Goal: Task Accomplishment & Management: Complete application form

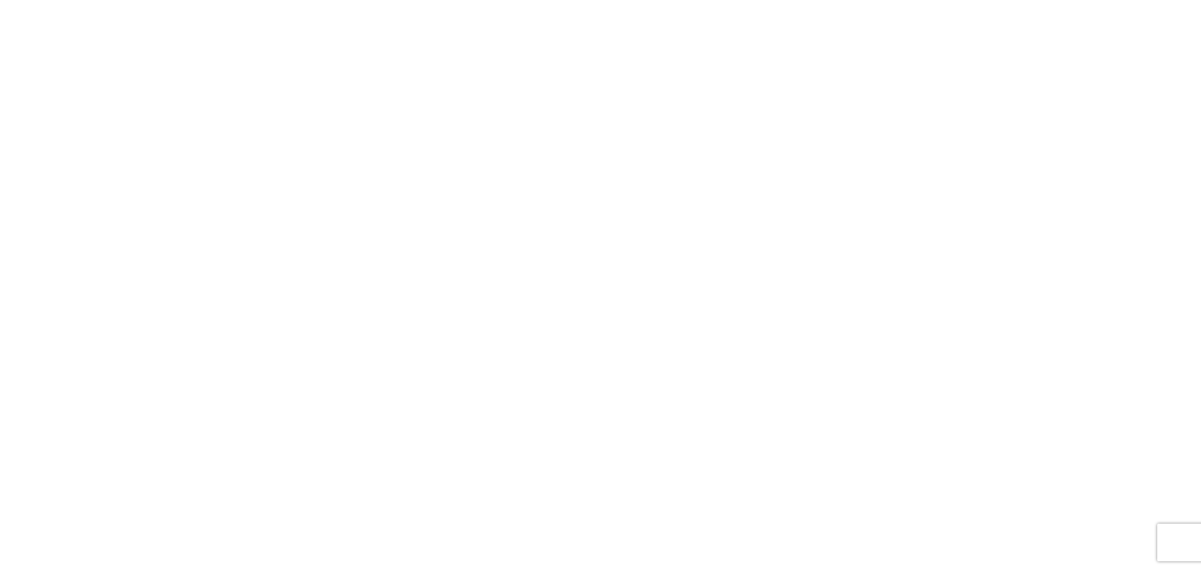
select select "FULL"
select select "LBS"
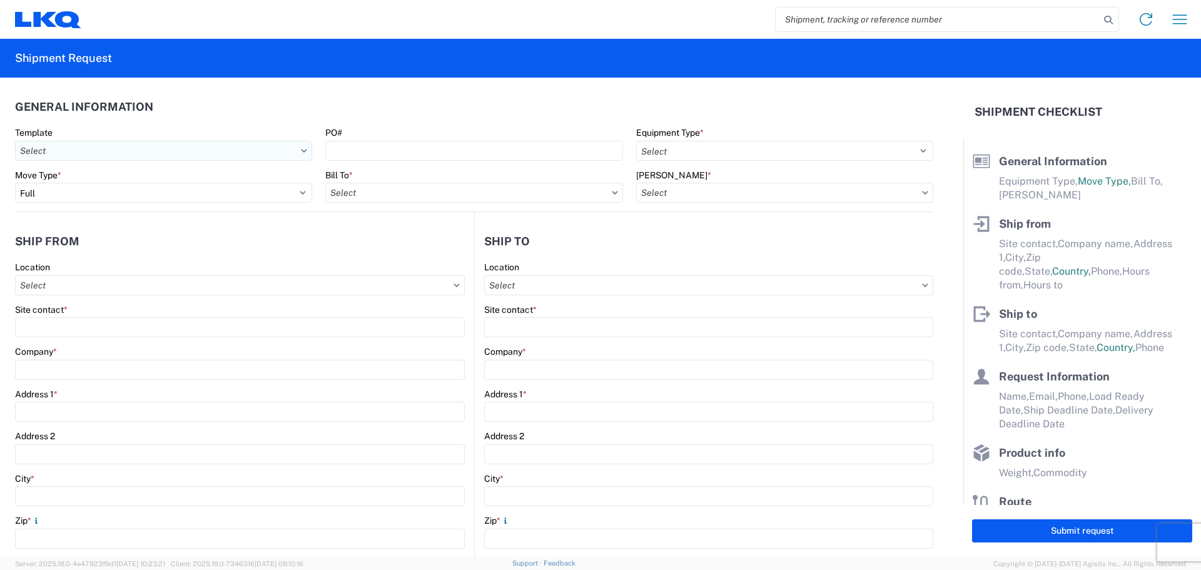
click at [247, 150] on input "Template" at bounding box center [163, 151] width 297 height 20
click at [301, 149] on icon at bounding box center [304, 151] width 6 height 4
click at [301, 150] on icon at bounding box center [304, 151] width 6 height 4
click at [301, 149] on icon at bounding box center [304, 151] width 6 height 4
click at [230, 160] on input "Template" at bounding box center [163, 151] width 297 height 20
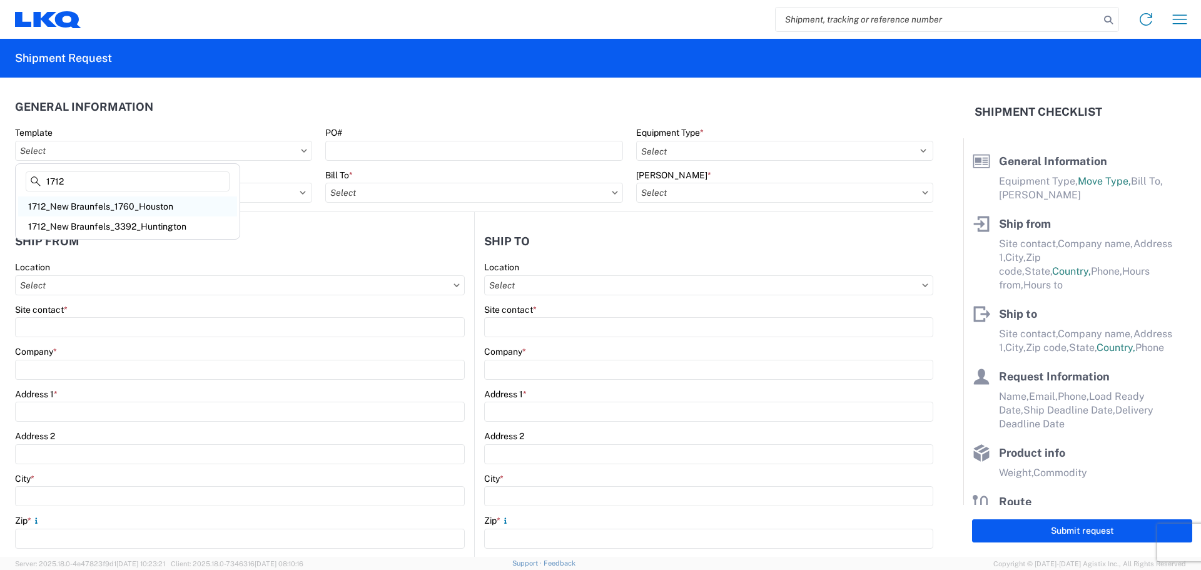
type input "1712"
click at [162, 213] on div "1712_New Braunfels_1760_Houston" at bounding box center [127, 206] width 219 height 20
type input "1712_New Braunfels_1760_Houston"
select select
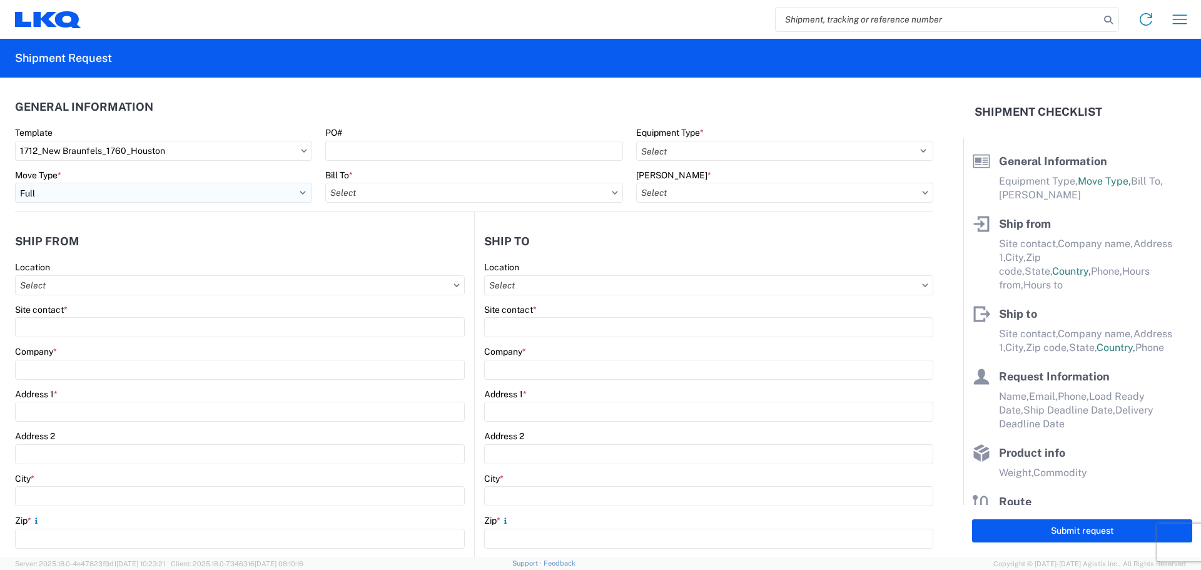
type input "Shipping"
type input "LKQ Central [US_STATE] [PERSON_NAME]"
type input "[STREET_ADDRESS][PERSON_NAME]"
type input "New Braunfels"
type input "78130"
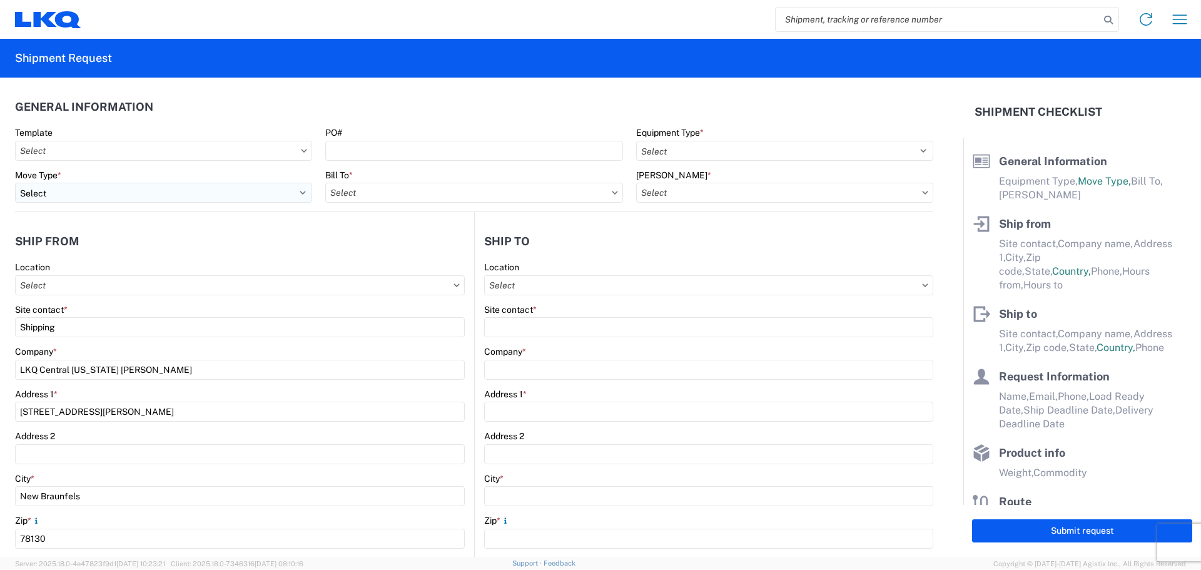
type input "Receiving"
type input "LKQ Best Core"
type input "[STREET_ADDRESS]"
type input "[GEOGRAPHIC_DATA]"
type input "77038"
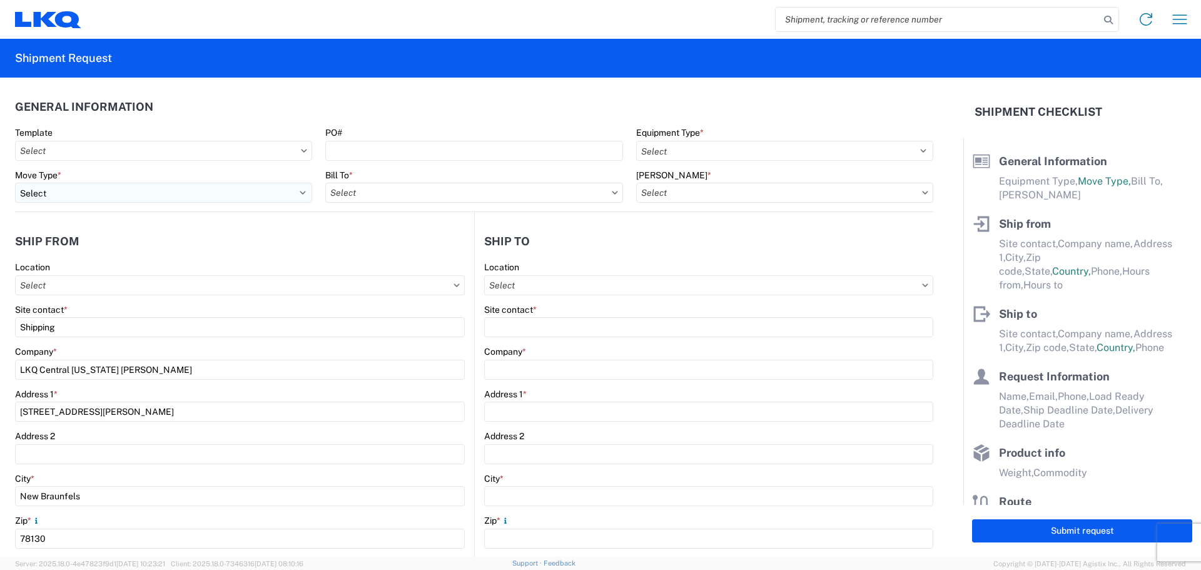
type input "[DATE]"
type input "42000"
type input "Engines, Transmissions"
type input "1"
type input "12"
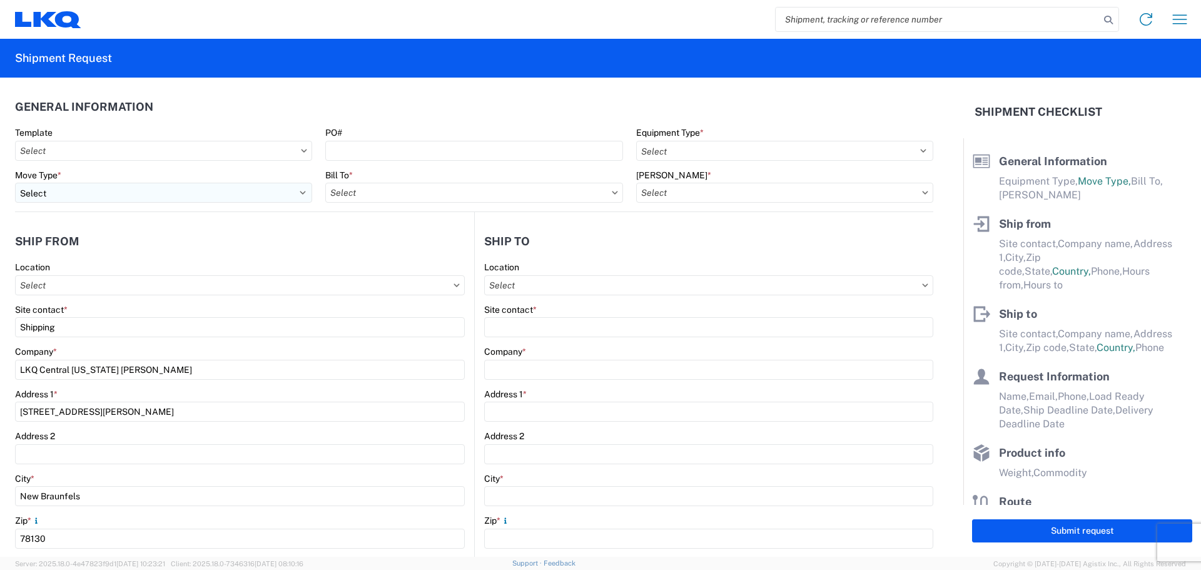
type input "12"
select select "IN"
select select "US"
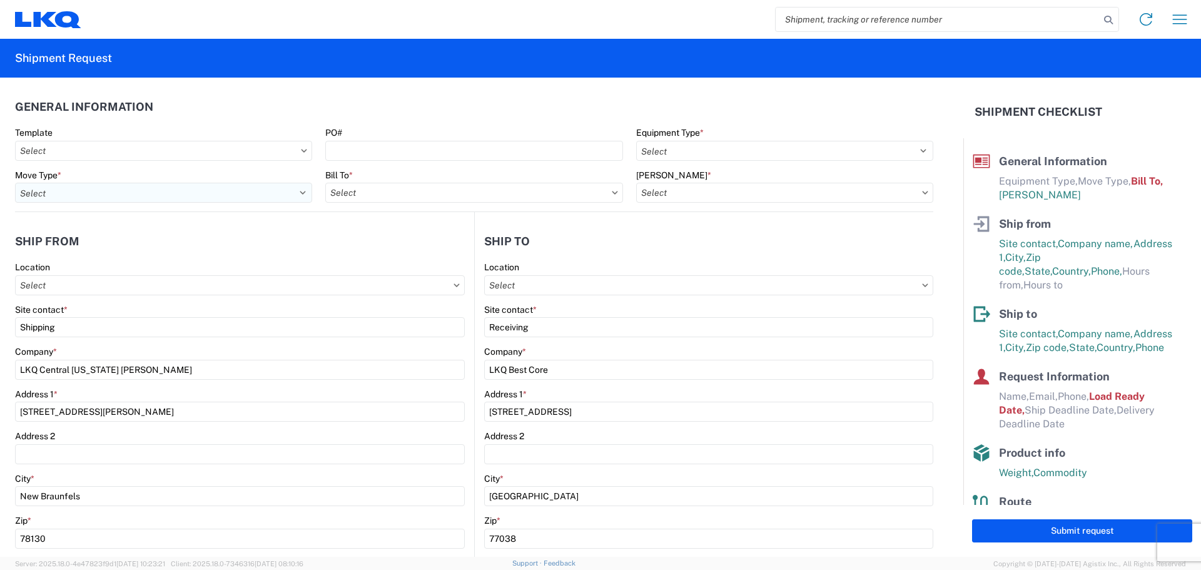
type input "1760-1300-50180-0000 - 1760 Freight In - Cores"
type input "1712 - LKQ Central [US_STATE] [PERSON_NAME]"
type input "1760 - LKQ Best Core"
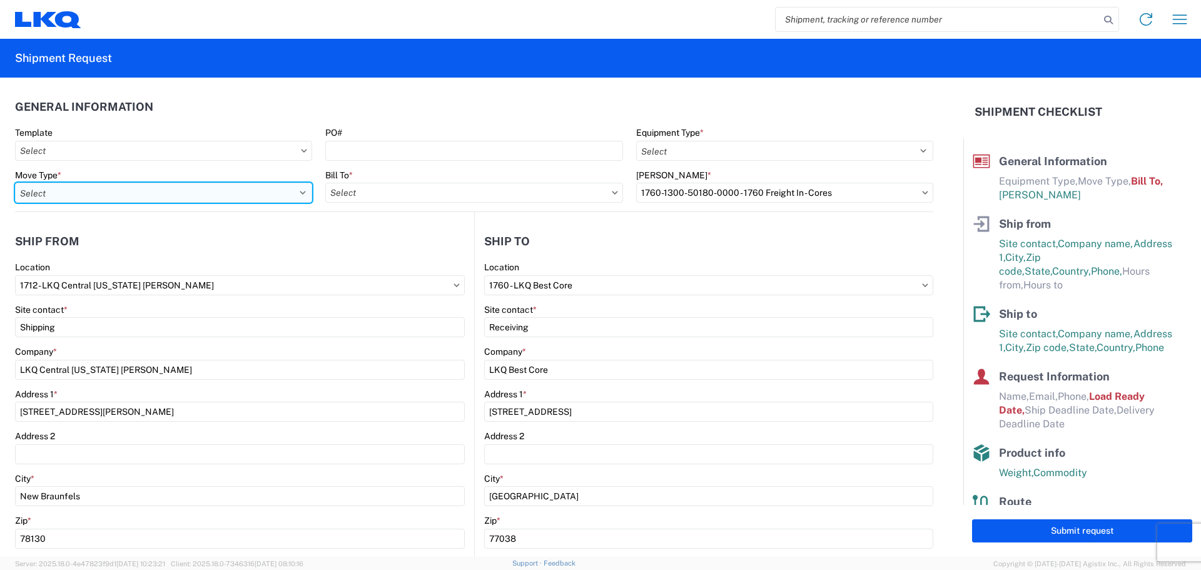
click at [297, 191] on select "Select Full Partial TL" at bounding box center [163, 193] width 297 height 20
select select "FULL"
click at [15, 183] on select "Select Full Partial TL" at bounding box center [163, 193] width 297 height 20
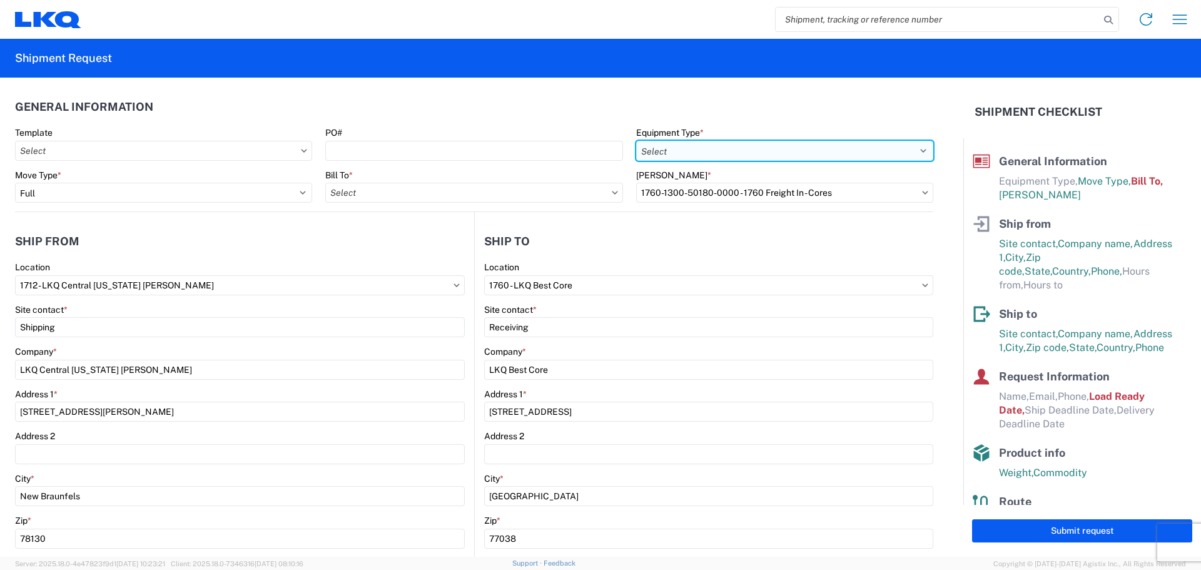
click at [745, 146] on select "Select 53’ Dry Van Flatbed Dropdeck (van) Lowboy (flatbed) Rail" at bounding box center [784, 151] width 297 height 20
select select "STDV"
click at [636, 141] on select "Select 53’ Dry Van Flatbed Dropdeck (van) Lowboy (flatbed) Rail" at bounding box center [784, 151] width 297 height 20
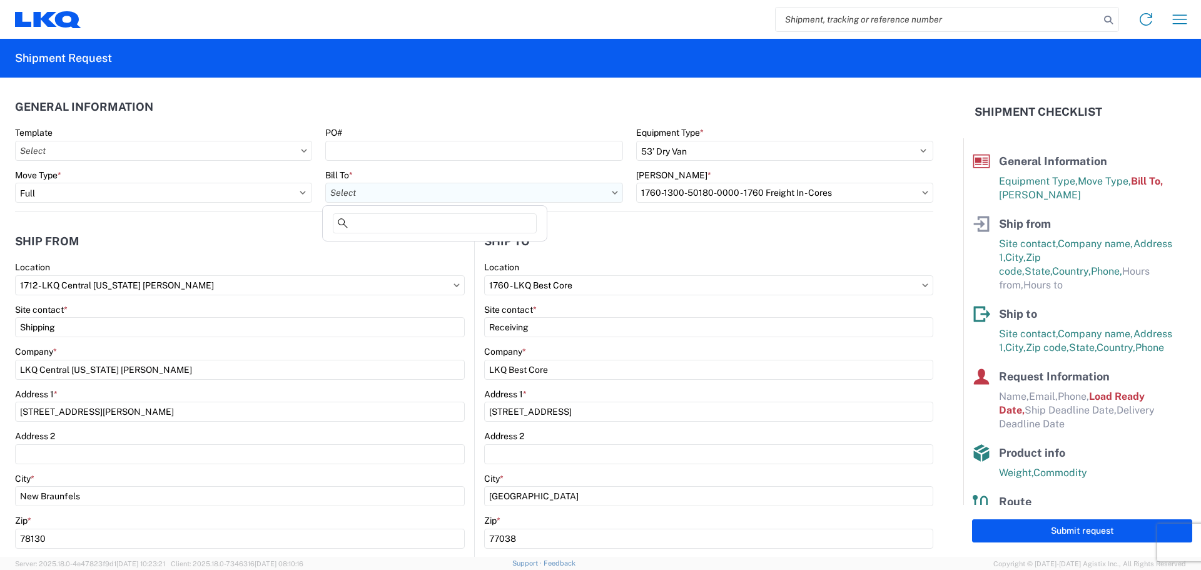
click at [604, 190] on input "Bill To *" at bounding box center [473, 193] width 297 height 20
type input "1760"
click at [463, 249] on div "1760 - LKQ Best Core" at bounding box center [434, 248] width 219 height 20
type input "1760 - LKQ Best Core"
click at [708, 195] on input "[PERSON_NAME] *" at bounding box center [784, 193] width 297 height 20
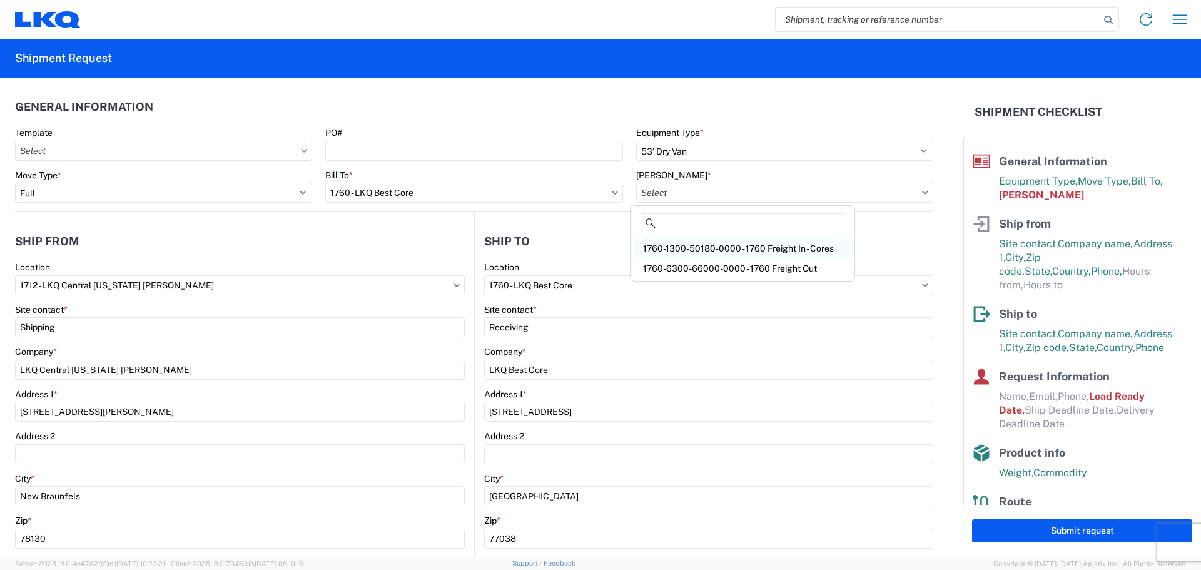
click at [713, 246] on div "1760-1300-50180-0000 - 1760 Freight In - Cores" at bounding box center [742, 248] width 219 height 20
type input "1760-1300-50180-0000 - 1760 Freight In - Cores"
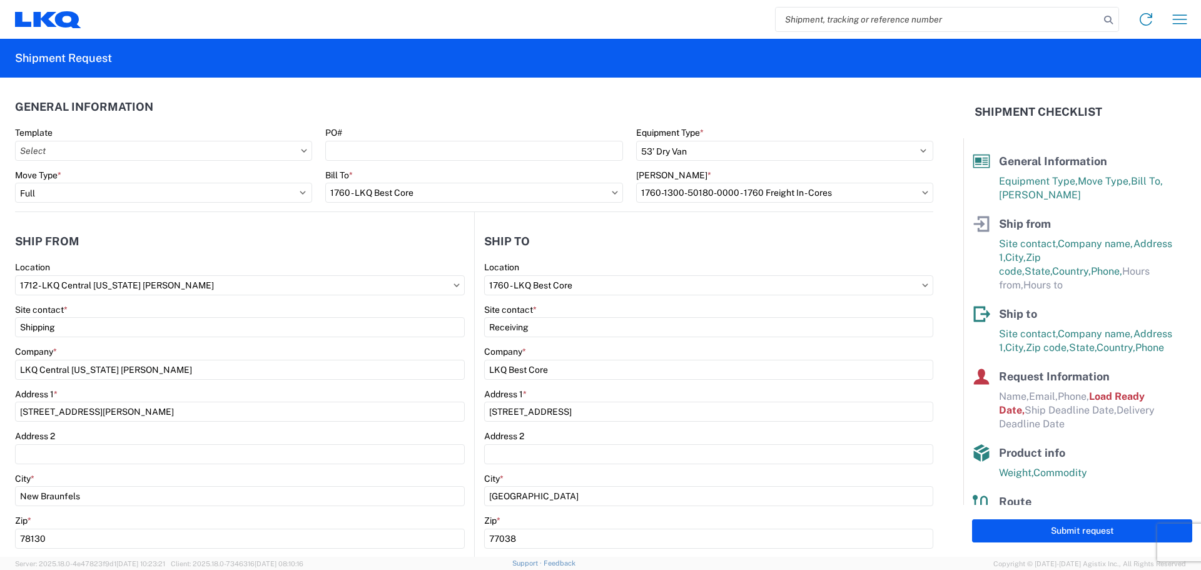
scroll to position [208, 0]
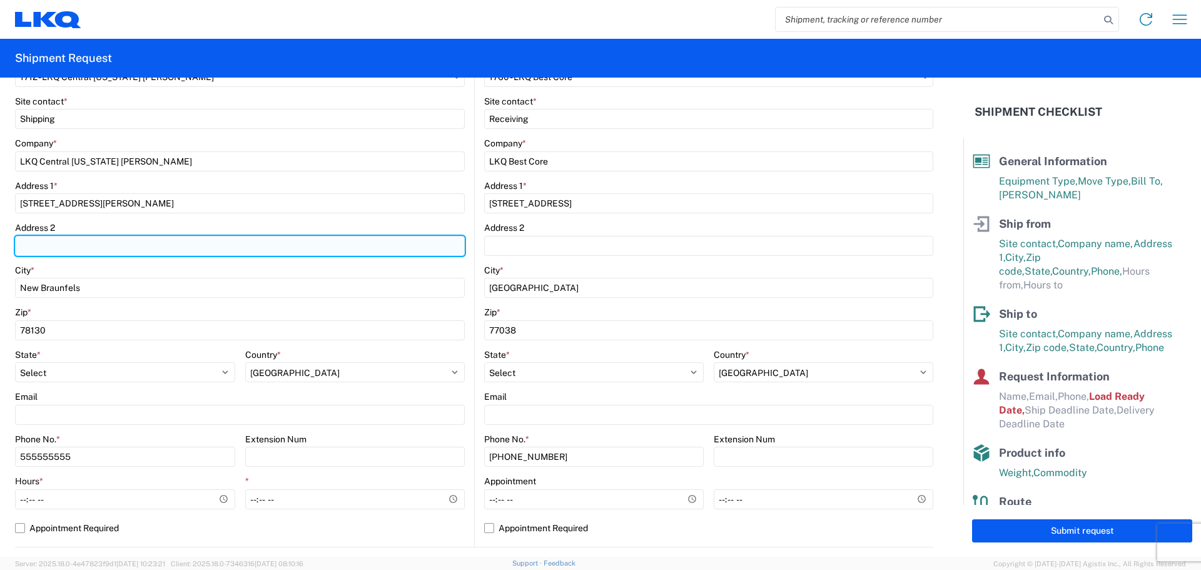
click at [186, 251] on input "Address 2" at bounding box center [240, 246] width 450 height 20
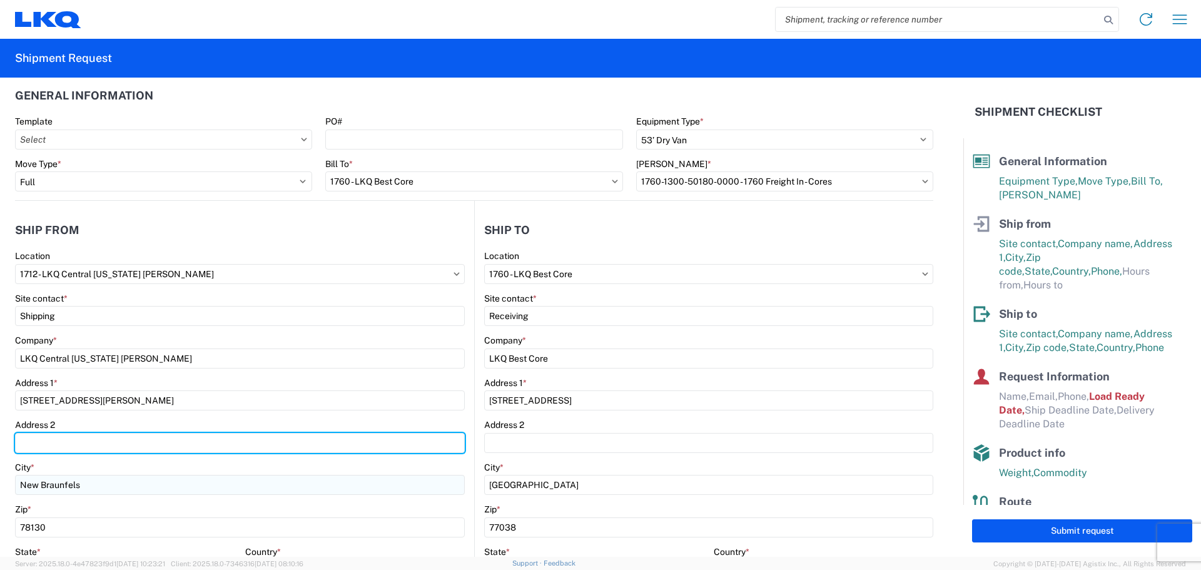
scroll to position [0, 0]
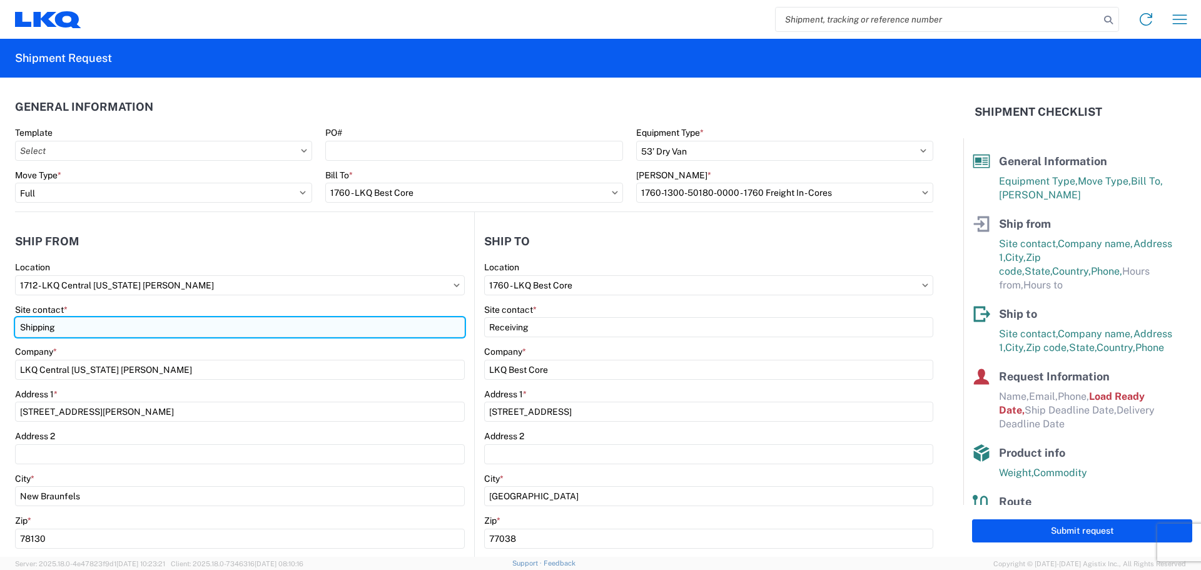
click at [196, 323] on input "Shipping" at bounding box center [240, 327] width 450 height 20
type input "S"
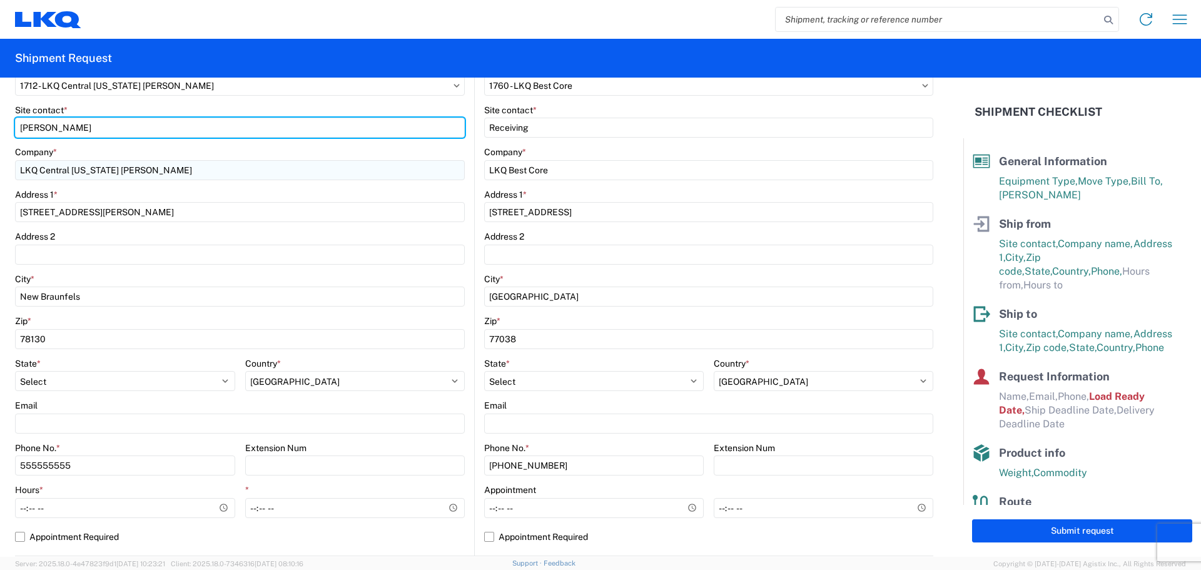
scroll to position [208, 0]
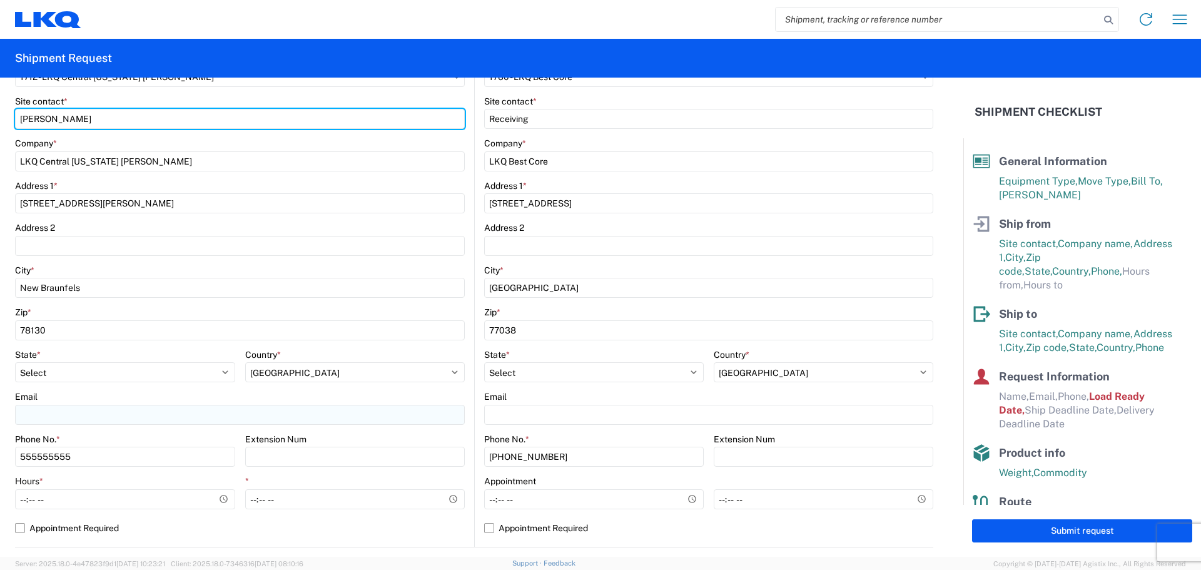
type input "[PERSON_NAME]"
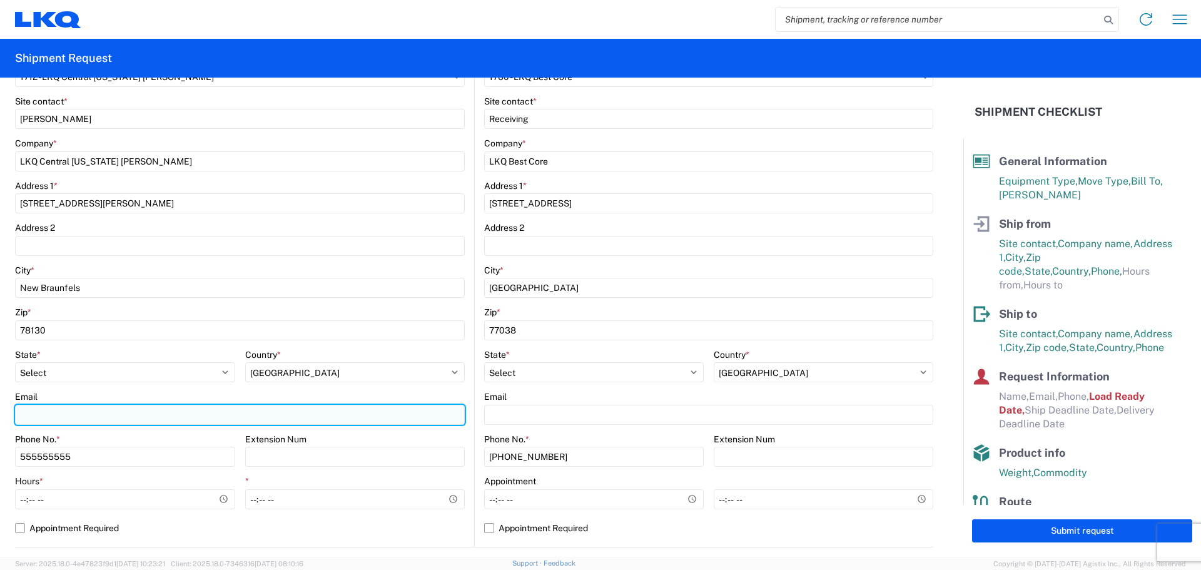
click at [140, 410] on input "Email" at bounding box center [240, 415] width 450 height 20
type input "[EMAIL_ADDRESS][DOMAIN_NAME]"
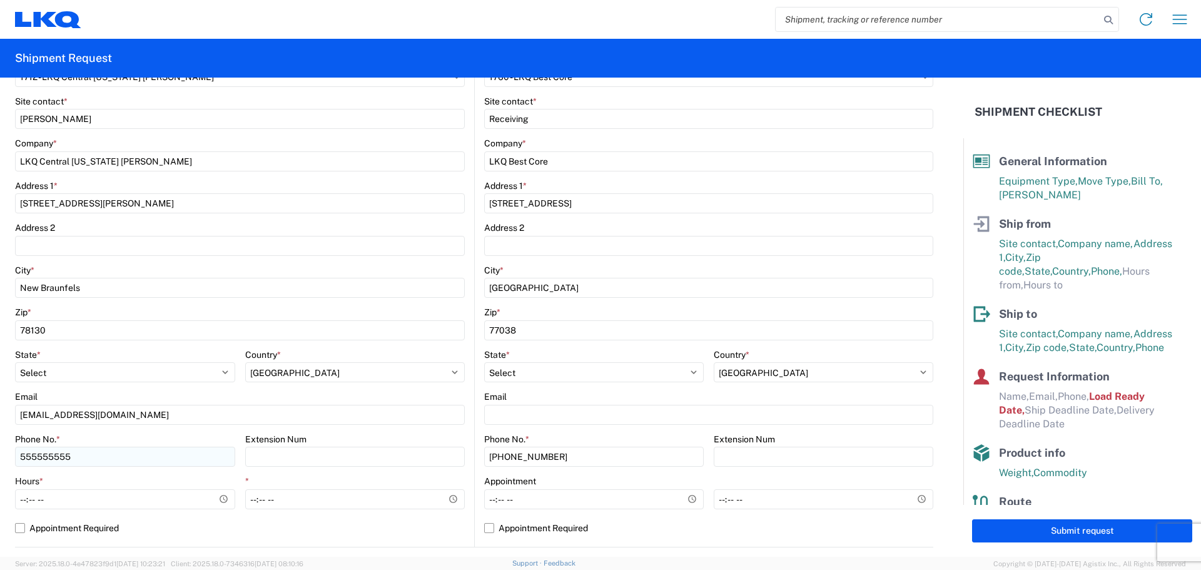
click at [156, 446] on div "Phone No. * [PHONE_NUMBER]" at bounding box center [125, 451] width 220 height 34
click at [152, 450] on input "555555555" at bounding box center [125, 457] width 220 height 20
type input "5"
type input "2818020681"
click at [90, 497] on input "Hours *" at bounding box center [125, 499] width 220 height 20
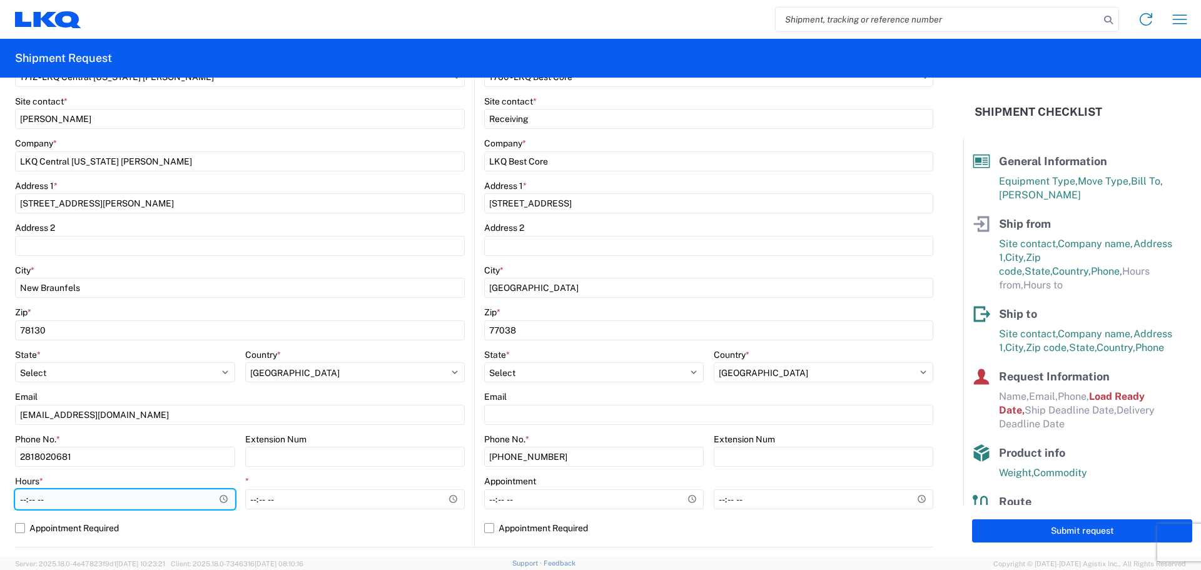
type input "08:00"
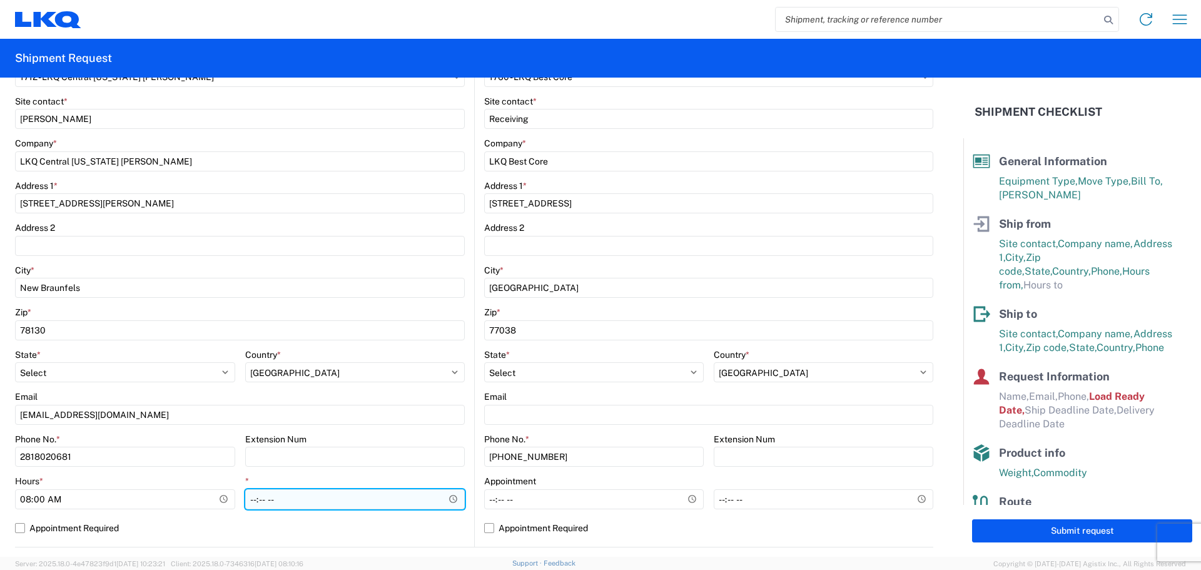
click at [288, 494] on input "*" at bounding box center [355, 499] width 220 height 20
click at [278, 494] on input "*" at bounding box center [355, 499] width 220 height 20
click at [272, 496] on input "*" at bounding box center [355, 499] width 220 height 20
click at [253, 491] on input "*" at bounding box center [355, 499] width 220 height 20
click at [257, 495] on input "*" at bounding box center [355, 499] width 220 height 20
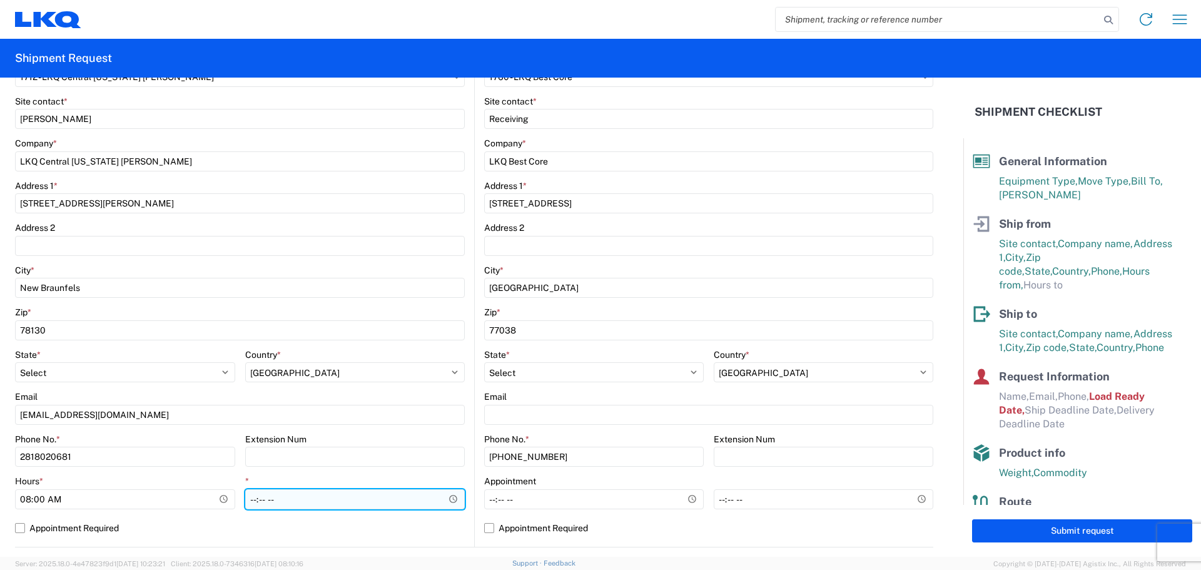
click at [257, 495] on input "*" at bounding box center [355, 499] width 220 height 20
type input "13:00"
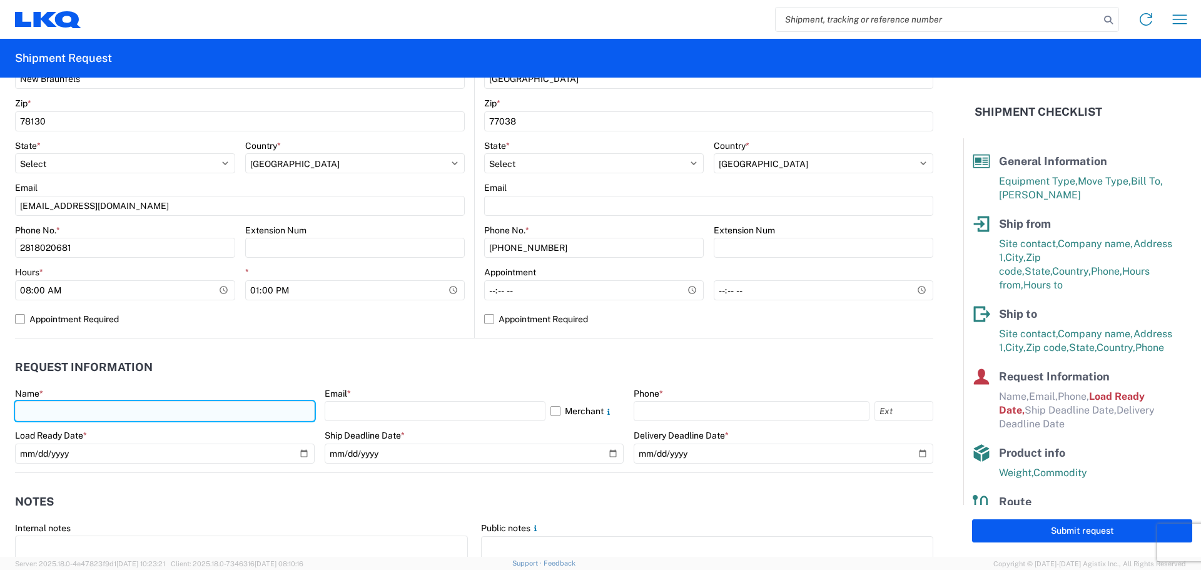
click at [115, 414] on input "text" at bounding box center [165, 411] width 300 height 20
type input "M"
type input "[PERSON_NAME]"
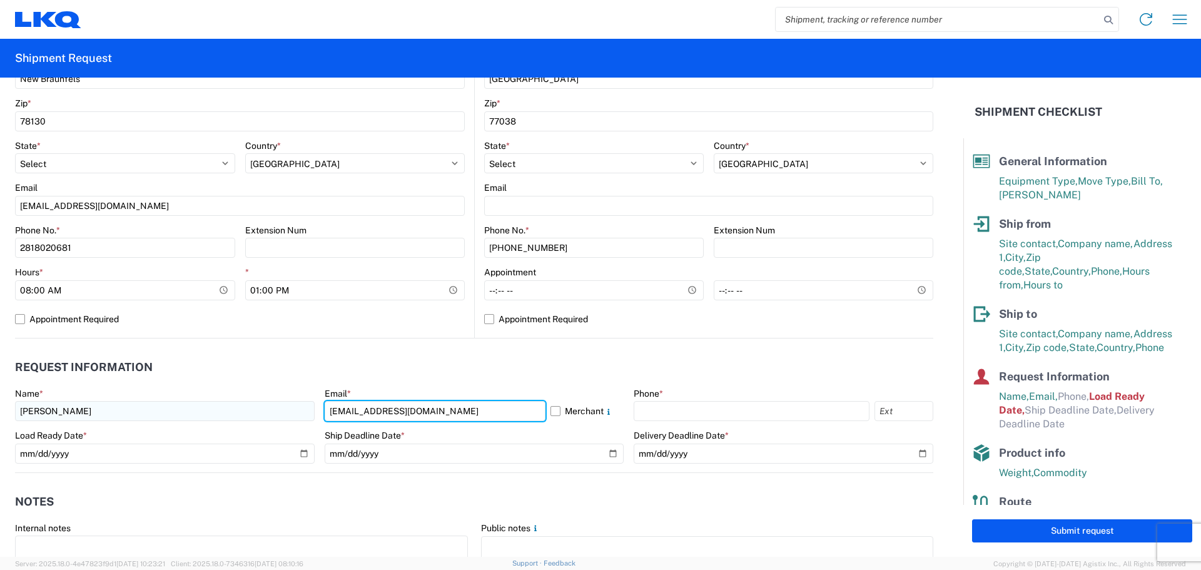
type input "[EMAIL_ADDRESS][DOMAIN_NAME]"
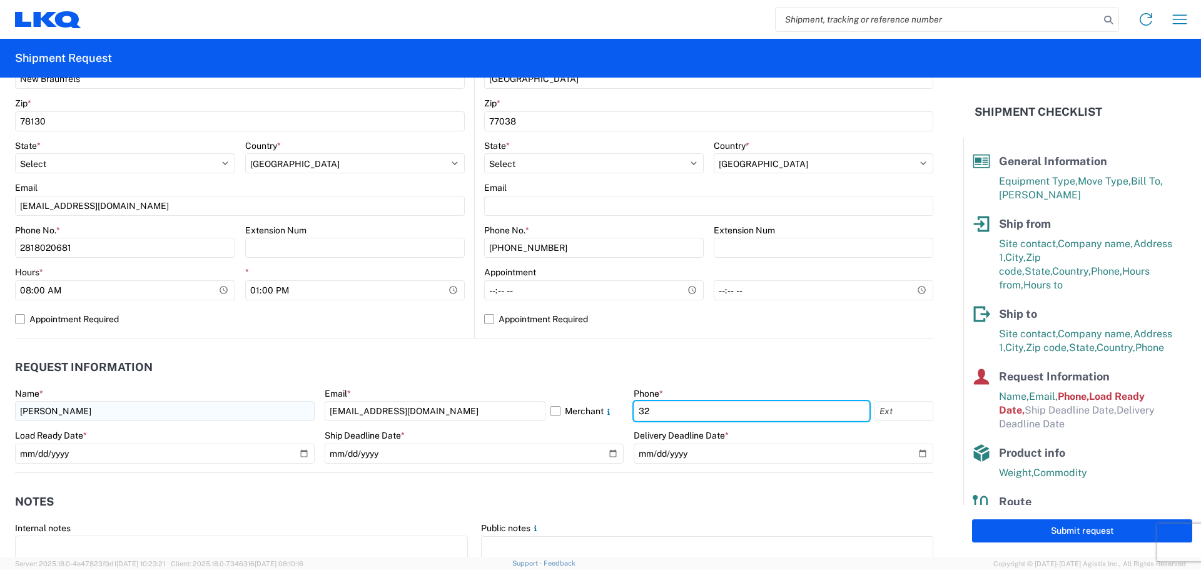
type input "3"
type input "[PHONE_NUMBER]"
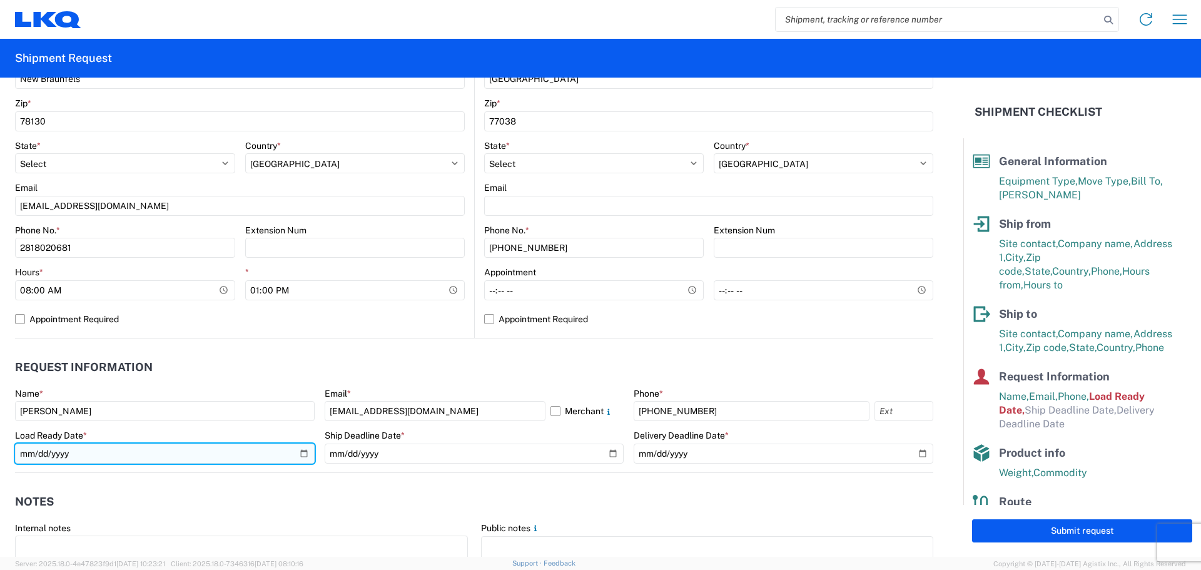
click at [297, 452] on input "[DATE]" at bounding box center [165, 454] width 300 height 20
type input "[DATE]"
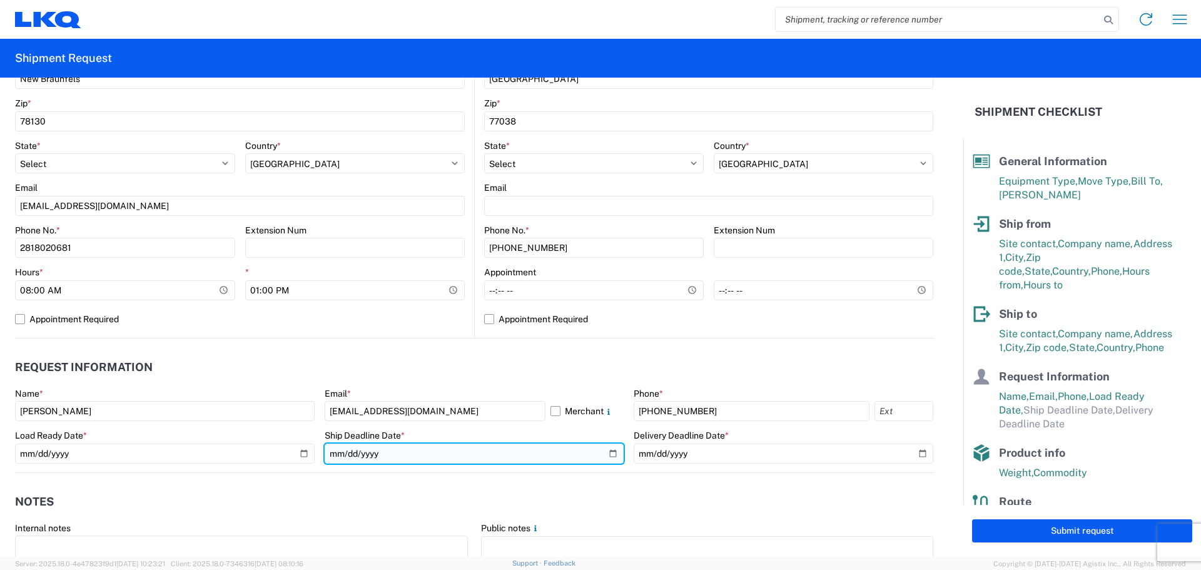
click at [608, 450] on input "date" at bounding box center [475, 454] width 300 height 20
type input "[DATE]"
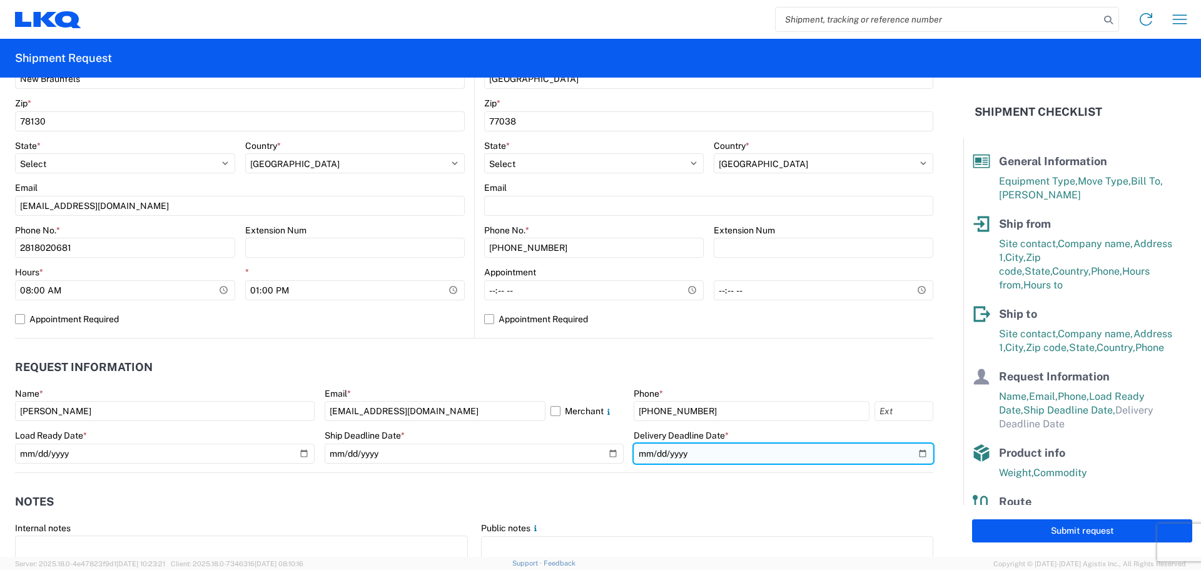
click at [914, 447] on input "date" at bounding box center [784, 454] width 300 height 20
click at [914, 446] on input "date" at bounding box center [784, 454] width 300 height 20
click at [914, 454] on input "date" at bounding box center [784, 454] width 300 height 20
type input "[DATE]"
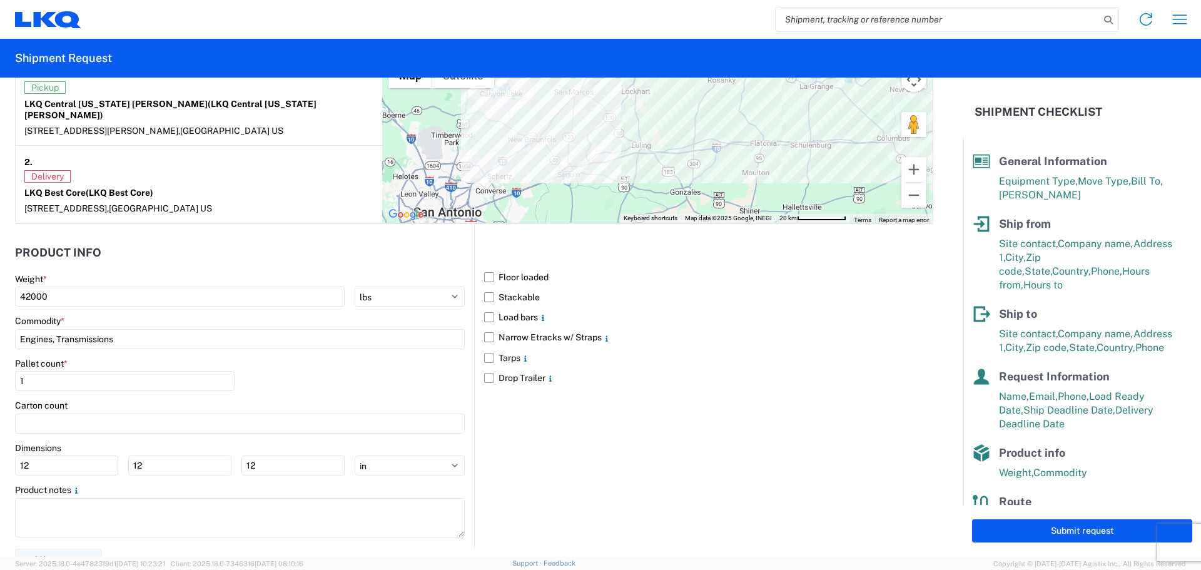
scroll to position [1022, 0]
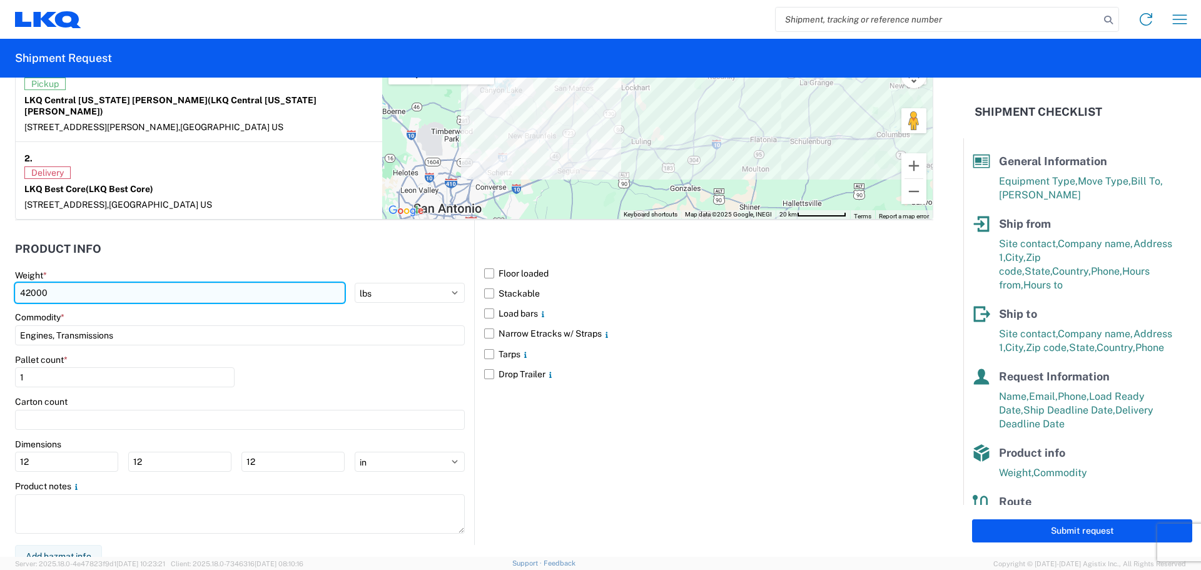
click at [273, 287] on input "42000" at bounding box center [180, 293] width 330 height 20
type input "4"
type input "34502"
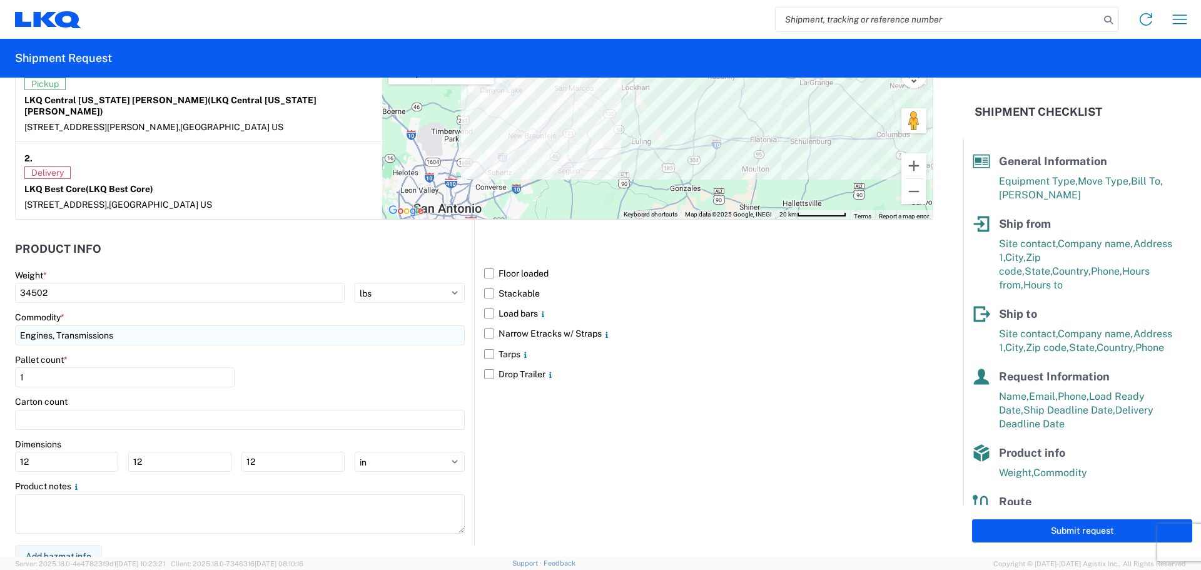
click at [300, 325] on input "Engines, Transmissions" at bounding box center [240, 335] width 450 height 20
type input "i"
type input "misc"
click at [143, 380] on div "Miscellaneous (alt, comp, conv, etc)" at bounding box center [127, 380] width 219 height 20
type input "Miscellaneous (alt, comp, conv, etc)"
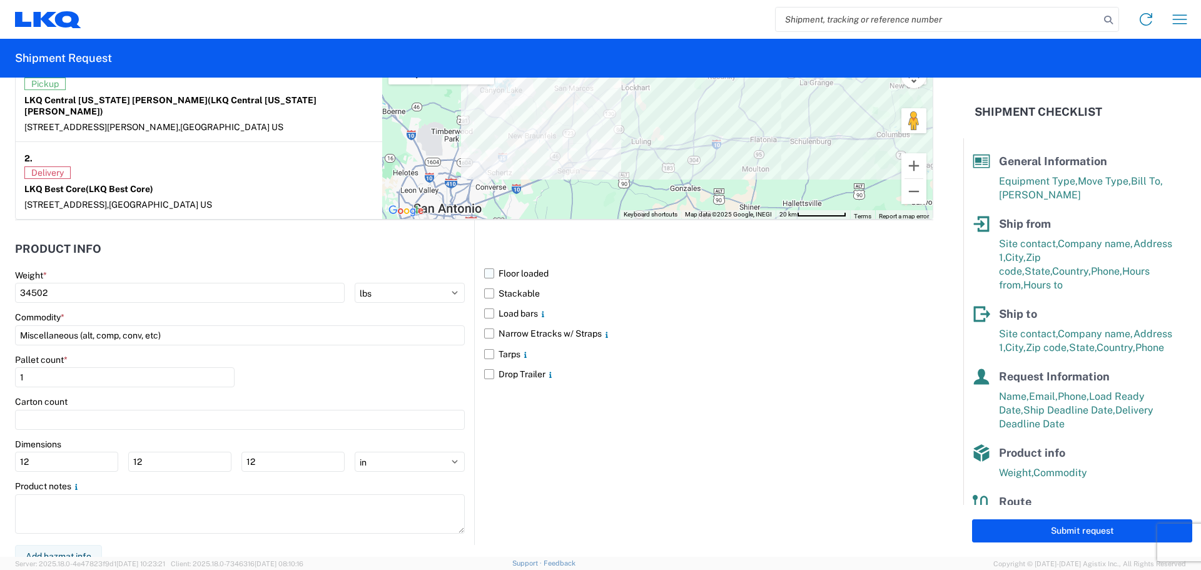
click at [486, 264] on label "Floor loaded" at bounding box center [708, 273] width 449 height 20
click at [0, 0] on input "Floor loaded" at bounding box center [0, 0] width 0 height 0
drag, startPoint x: 106, startPoint y: 369, endPoint x: 116, endPoint y: 365, distance: 10.5
click at [106, 369] on input "1" at bounding box center [125, 377] width 220 height 20
type input "24"
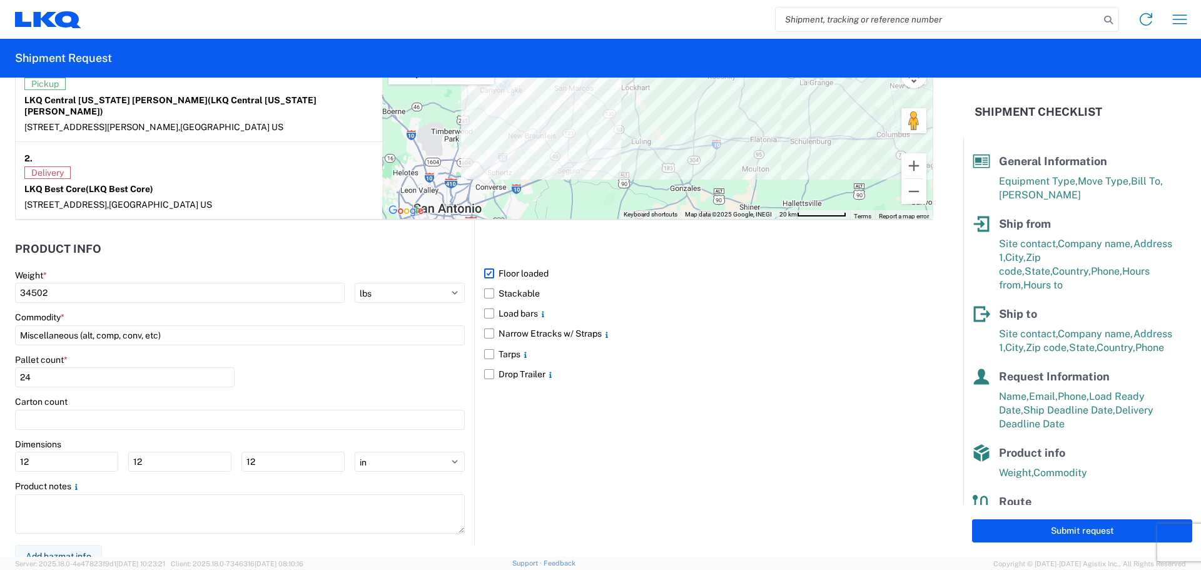
click at [330, 372] on div "Pallet count * 24" at bounding box center [240, 375] width 450 height 43
click at [1082, 529] on button "Submit request" at bounding box center [1082, 530] width 220 height 23
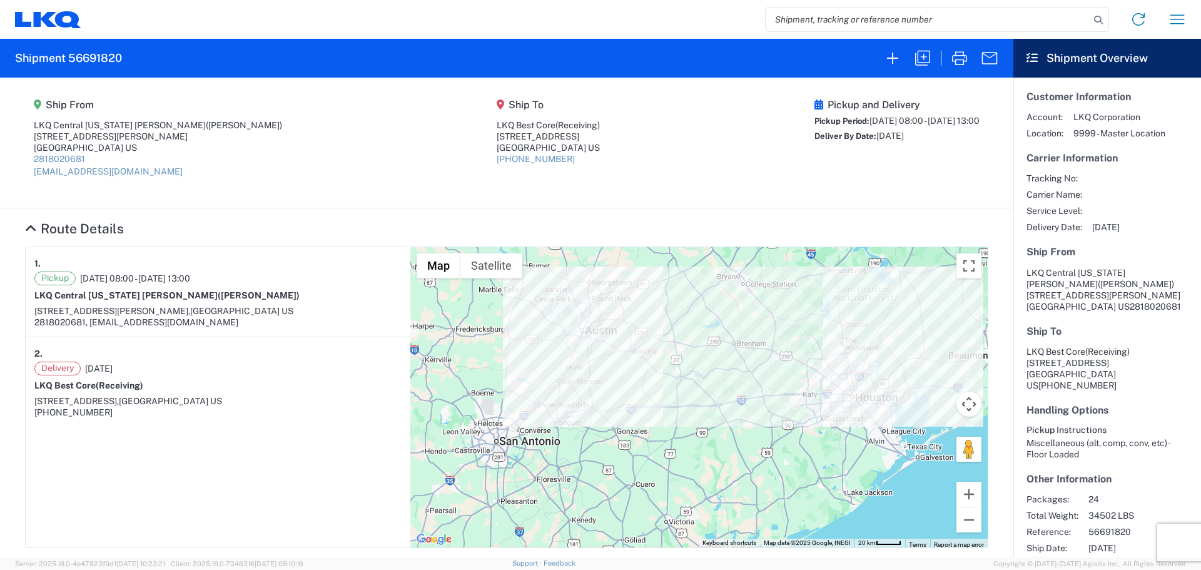
select select "FULL"
select select "LBS"
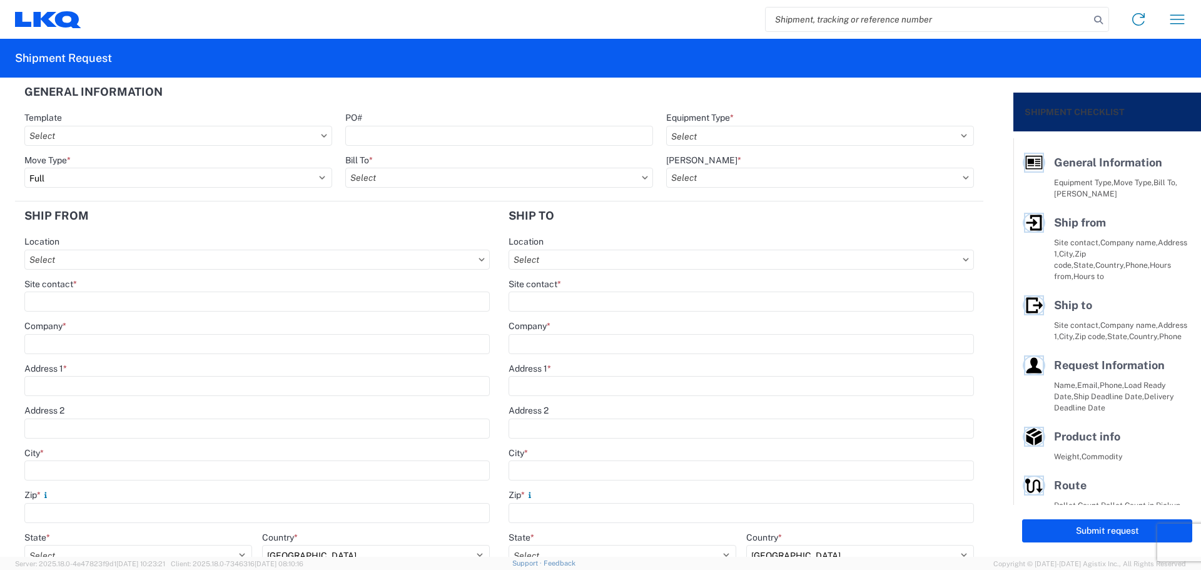
select select
type input "Shipping"
type input "LKQ Central [US_STATE] [PERSON_NAME]"
type input "[STREET_ADDRESS][PERSON_NAME]"
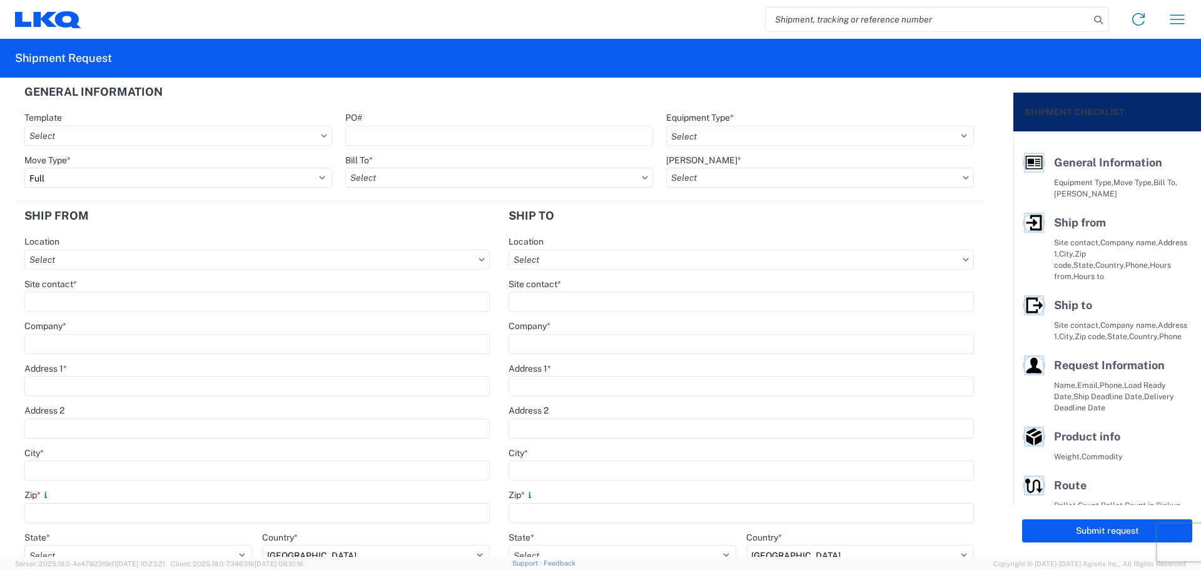
type input "New Braunfels"
type input "78130"
type input "Receiving"
type input "LKQ Best Core"
type input "[STREET_ADDRESS]"
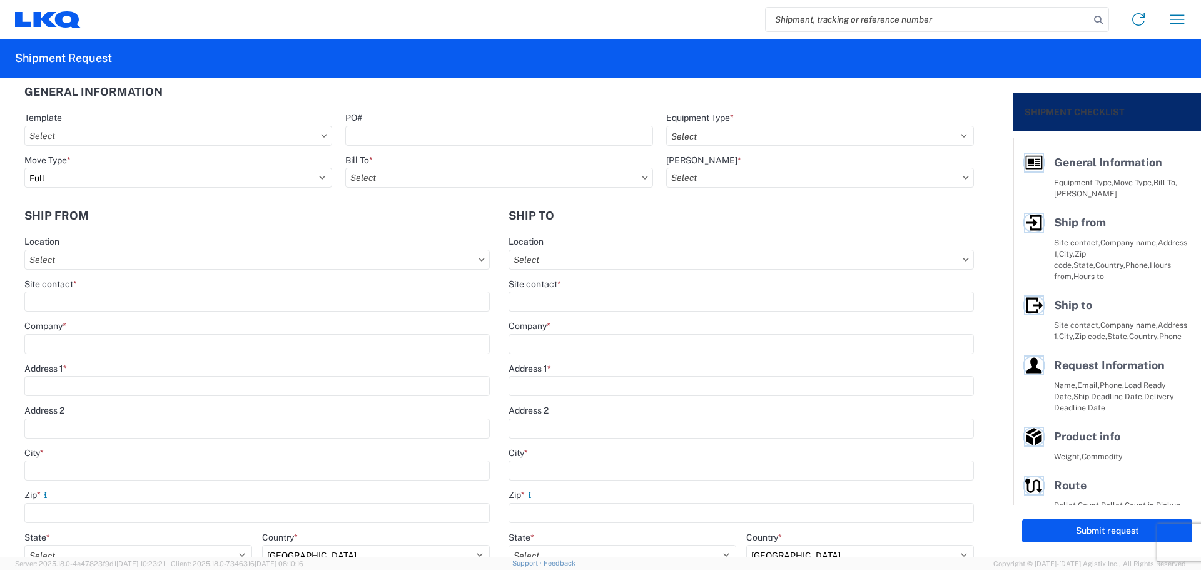
type input "[GEOGRAPHIC_DATA]"
type input "77038"
type input "[DATE]"
type input "42000"
type input "Engines, Transmissions"
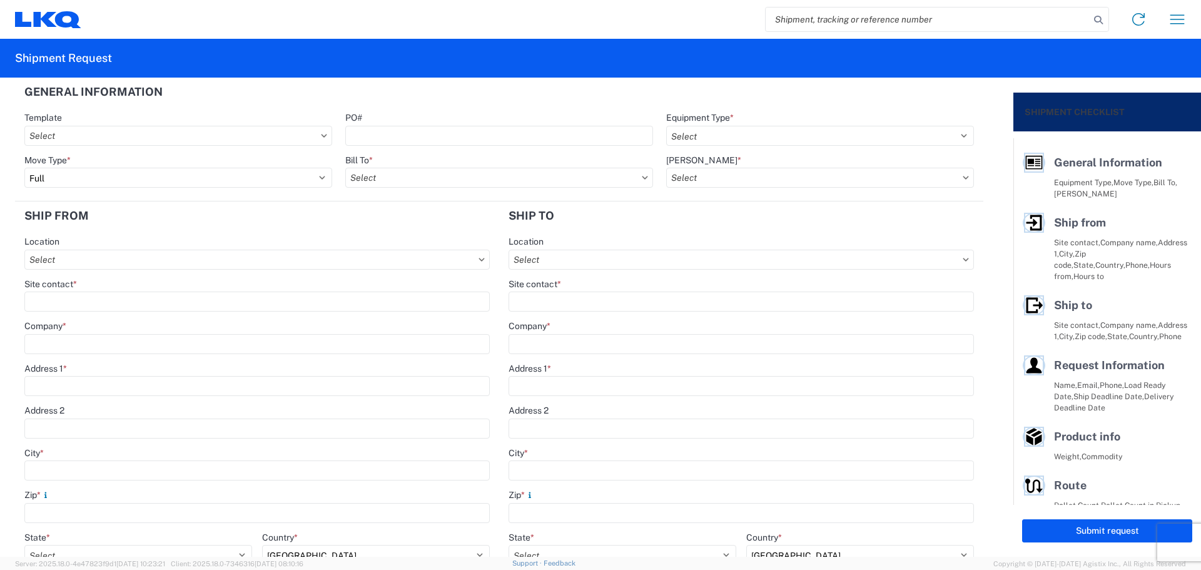
type input "1"
type input "12"
select select "IN"
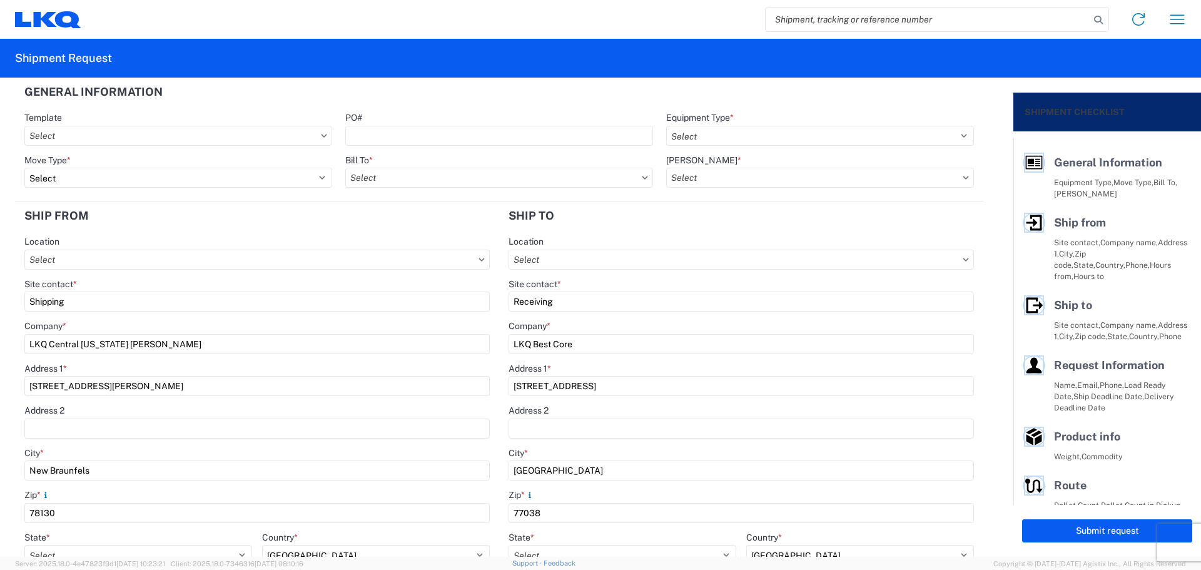
select select "[GEOGRAPHIC_DATA]"
select select "US"
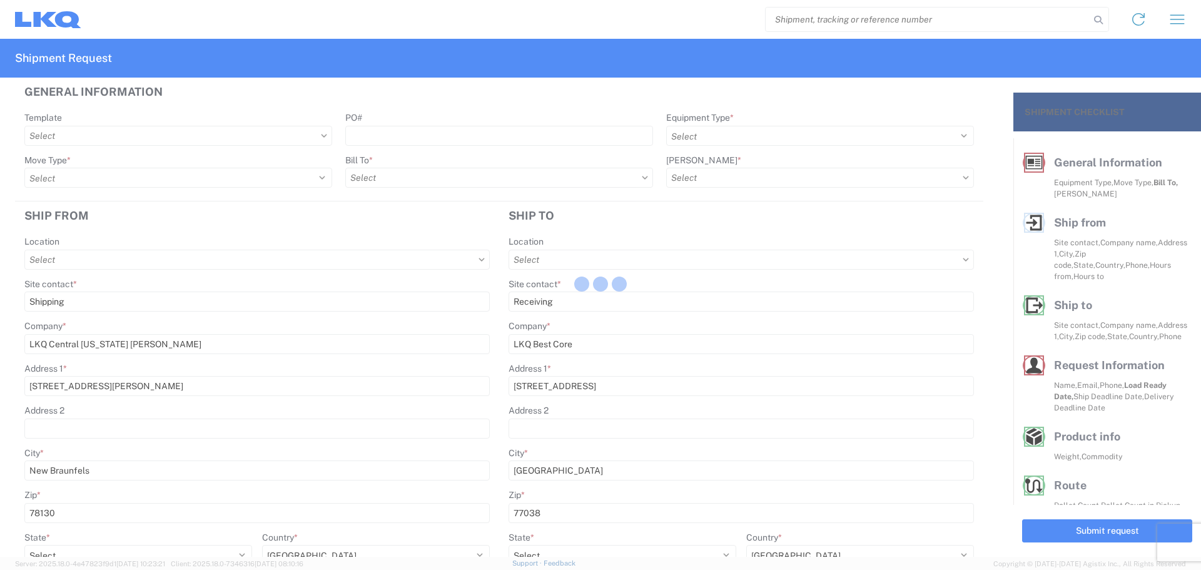
type input "1760-1300-50180-0000 - 1760 Freight In - Cores"
type input "1712 - LKQ Central [US_STATE] [PERSON_NAME]"
type input "1760 - LKQ Best Core"
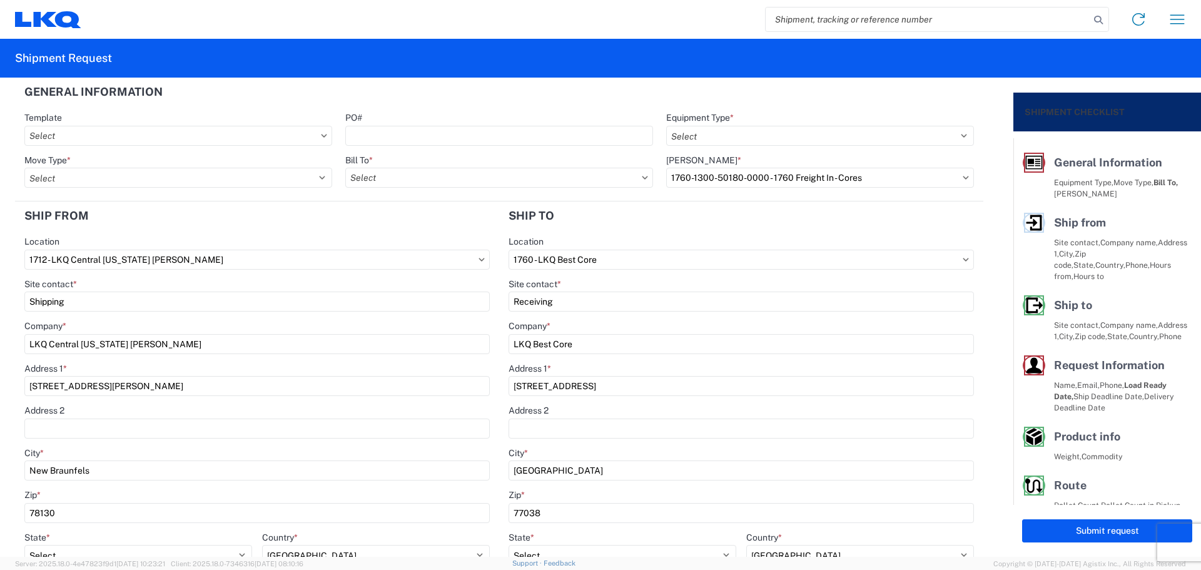
click at [49, 24] on icon at bounding box center [44, 18] width 23 height 15
